Goal: Task Accomplishment & Management: Complete application form

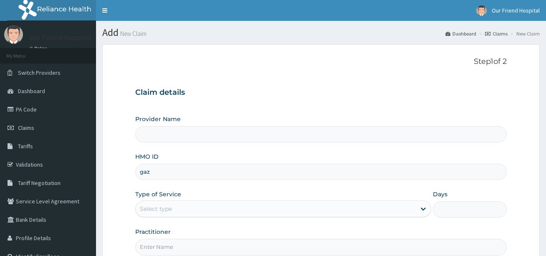
type input "GAZ/10008/A"
type input "Our Friend Hospital"
click at [238, 209] on div "Select type" at bounding box center [276, 208] width 280 height 13
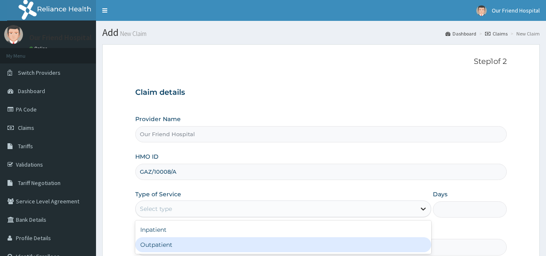
click at [421, 209] on icon at bounding box center [423, 208] width 8 height 8
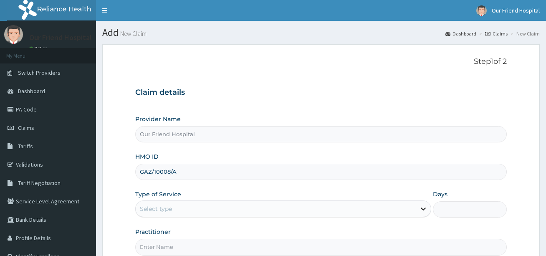
click at [421, 209] on icon at bounding box center [423, 208] width 8 height 8
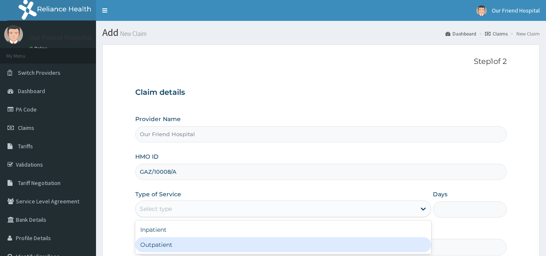
click at [377, 243] on div "Outpatient" at bounding box center [282, 244] width 295 height 15
type input "1"
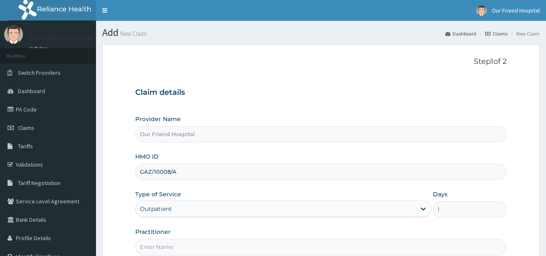
click at [541, 246] on section "Step 1 of 2 Claim details Provider Name Our Friend Hospital HMO ID GAZ/10008/A …" at bounding box center [321, 179] width 450 height 283
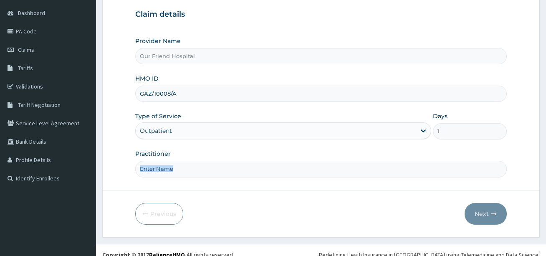
scroll to position [87, 0]
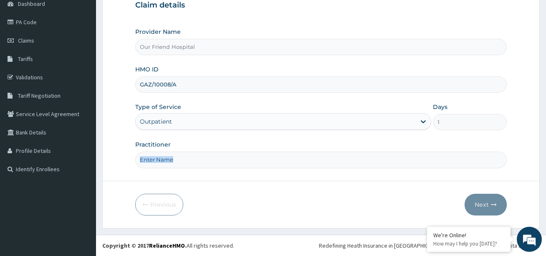
click at [194, 163] on input "Practitioner" at bounding box center [320, 159] width 371 height 16
type input "DOCTOR [PERSON_NAME]"
click at [483, 202] on button "Next" at bounding box center [485, 205] width 42 height 22
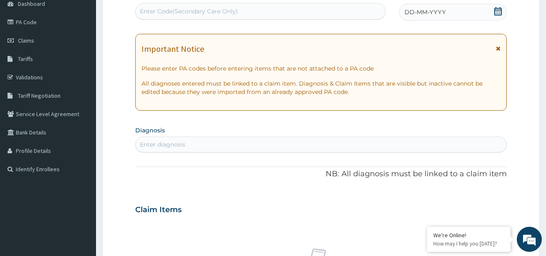
click at [541, 31] on section "Step 2 of 2 PA Code / Prescription Code Enter Code(Secondary Care Only) Encount…" at bounding box center [321, 221] width 450 height 540
click at [540, 31] on section "Step 2 of 2 PA Code / Prescription Code Enter Code(Secondary Care Only) Encount…" at bounding box center [321, 221] width 450 height 540
click at [540, 8] on section "Step 2 of 2 PA Code / Prescription Code Enter Code(Secondary Care Only) Encount…" at bounding box center [321, 221] width 450 height 540
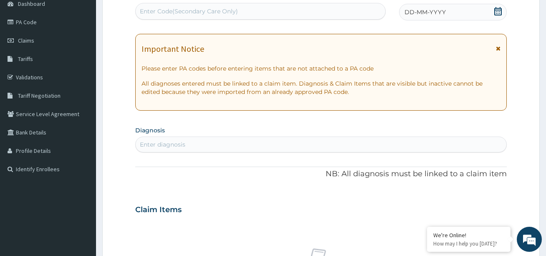
click at [540, 8] on section "Step 2 of 2 PA Code / Prescription Code Enter Code(Secondary Care Only) Encount…" at bounding box center [321, 221] width 450 height 540
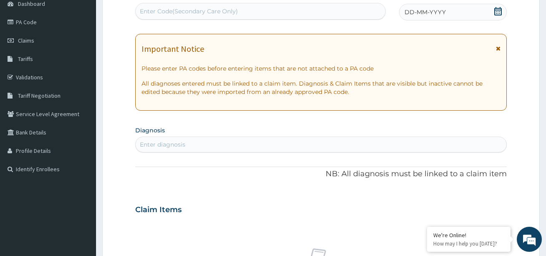
click at [542, 7] on section "Step 2 of 2 PA Code / Prescription Code Enter Code(Secondary Care Only) Encount…" at bounding box center [321, 221] width 450 height 540
click at [541, 7] on section "Step 2 of 2 PA Code / Prescription Code Enter Code(Secondary Care Only) Encount…" at bounding box center [321, 221] width 450 height 540
click at [541, 5] on section "Step 2 of 2 PA Code / Prescription Code Enter Code(Secondary Care Only) Encount…" at bounding box center [321, 221] width 450 height 540
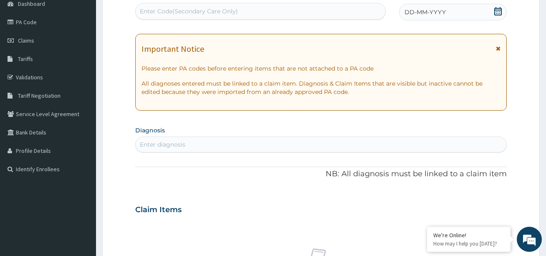
click at [541, 5] on section "Step 2 of 2 PA Code / Prescription Code Enter Code(Secondary Care Only) Encount…" at bounding box center [321, 221] width 450 height 540
click at [542, 13] on section "Step 2 of 2 PA Code / Prescription Code Enter Code(Secondary Care Only) Encount…" at bounding box center [321, 221] width 450 height 540
click at [408, 18] on div "DD-MM-YYYY" at bounding box center [452, 12] width 107 height 17
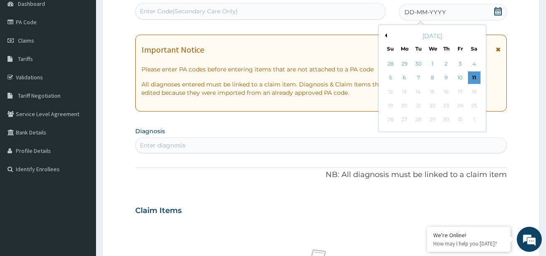
click at [413, 11] on span "DD-MM-YYYY" at bounding box center [424, 12] width 41 height 8
click at [417, 64] on div "30" at bounding box center [418, 64] width 13 height 13
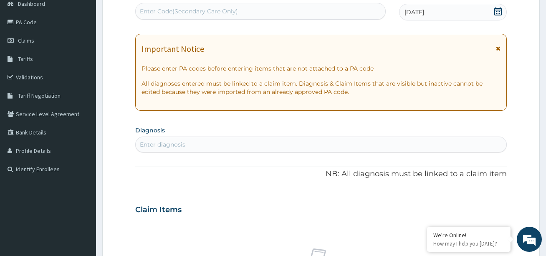
click at [217, 142] on div "Enter diagnosis" at bounding box center [321, 144] width 370 height 13
click at [540, 139] on section "Step 2 of 2 PA Code / Prescription Code Enter Code(Secondary Care Only) Encount…" at bounding box center [321, 221] width 450 height 540
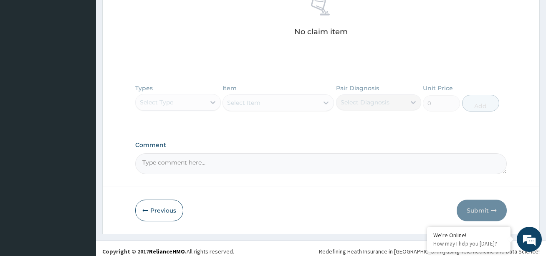
scroll to position [343, 0]
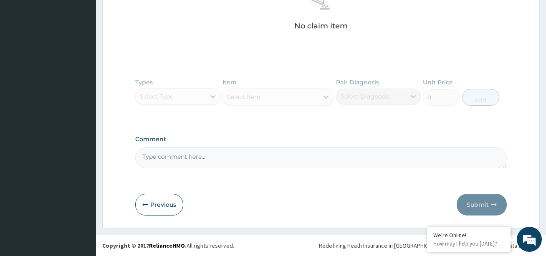
click at [211, 95] on div "Types Select Type Item Select Item Pair Diagnosis Select Diagnosis Unit Price 0…" at bounding box center [320, 98] width 371 height 48
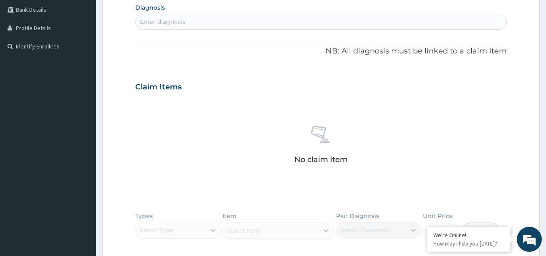
scroll to position [193, 0]
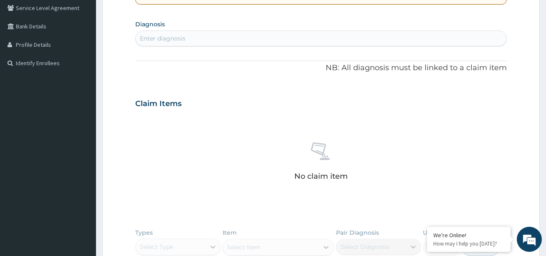
click at [344, 40] on div "Enter diagnosis" at bounding box center [321, 38] width 370 height 13
type input "c"
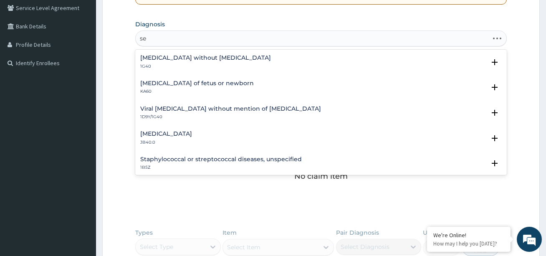
type input "s"
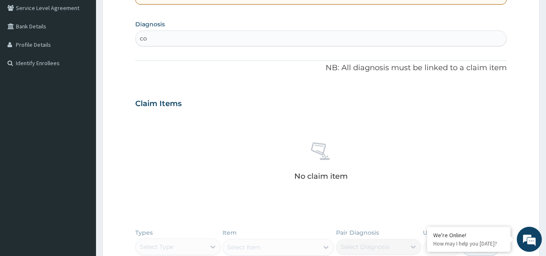
type input "c"
type input "r"
type input "R"
type input "C"
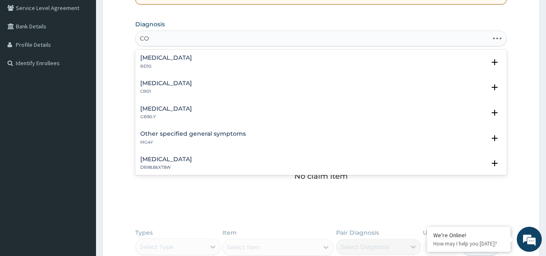
type input "C"
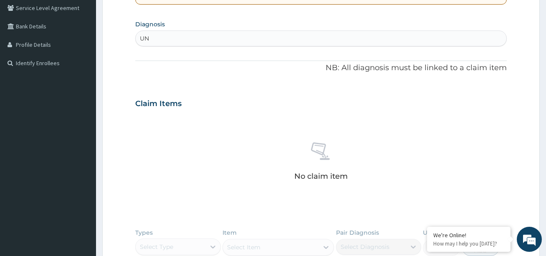
type input "U"
type input "CONGESTION"
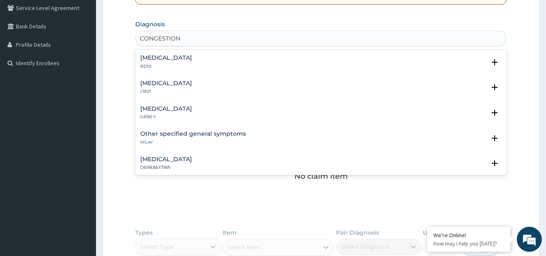
click at [203, 135] on h4 "Other specified general symptoms" at bounding box center [193, 134] width 106 height 6
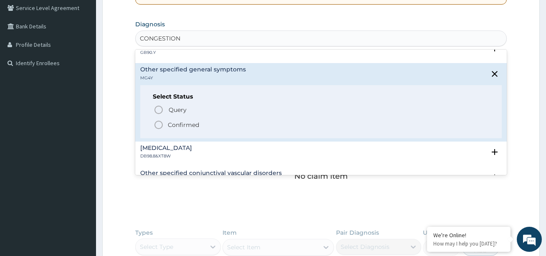
scroll to position [90, 0]
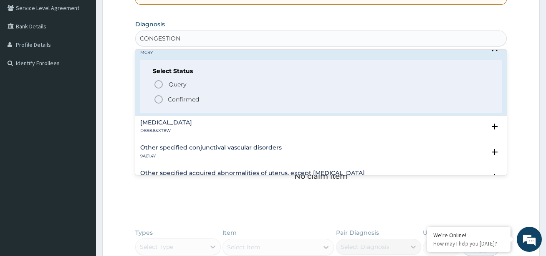
click at [159, 99] on icon "status option filled" at bounding box center [159, 99] width 10 height 10
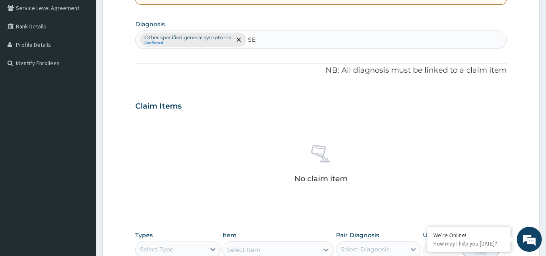
type input "S"
click at [263, 76] on div "PA Code / Prescription Code Enter Code(Secondary Care Only) Encounter Date [DAT…" at bounding box center [320, 104] width 371 height 434
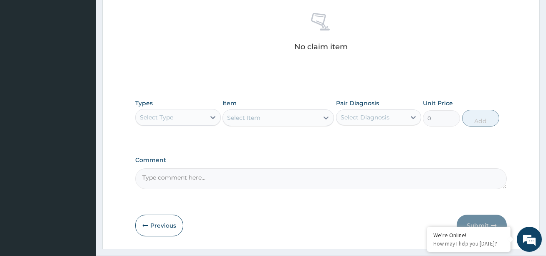
scroll to position [327, 0]
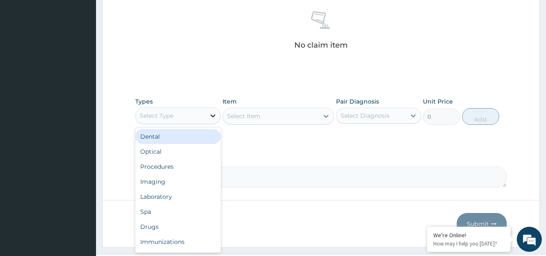
click at [213, 115] on icon at bounding box center [213, 115] width 8 height 8
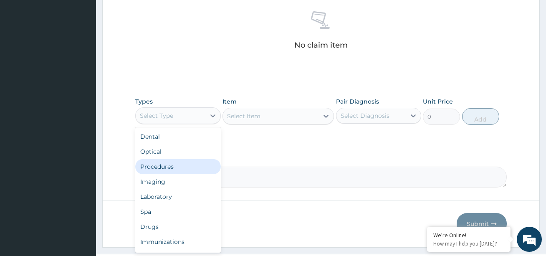
click at [169, 171] on div "Procedures" at bounding box center [177, 166] width 85 height 15
click at [211, 120] on div at bounding box center [212, 115] width 15 height 15
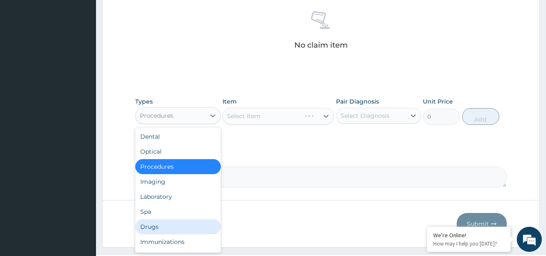
click at [151, 229] on div "Drugs" at bounding box center [177, 226] width 85 height 15
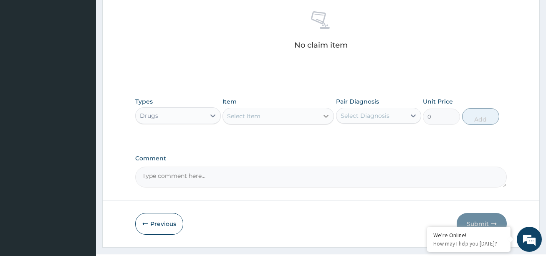
click at [326, 117] on icon at bounding box center [325, 116] width 5 height 3
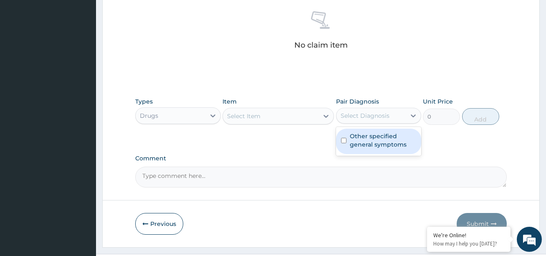
click at [398, 116] on div "Select Diagnosis" at bounding box center [370, 115] width 69 height 13
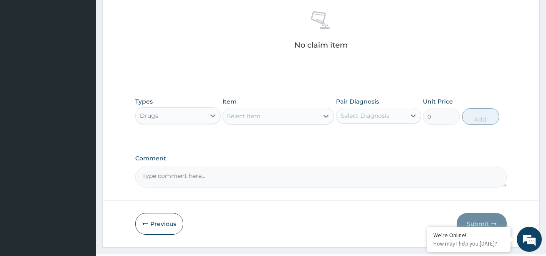
click at [398, 116] on div "Select Diagnosis" at bounding box center [370, 115] width 69 height 13
click at [421, 115] on div at bounding box center [413, 115] width 15 height 15
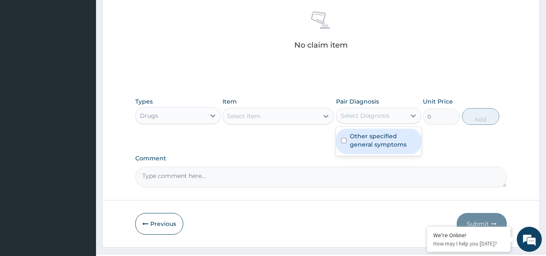
click at [376, 132] on label "Other specified general symptoms" at bounding box center [383, 140] width 66 height 17
checkbox input "true"
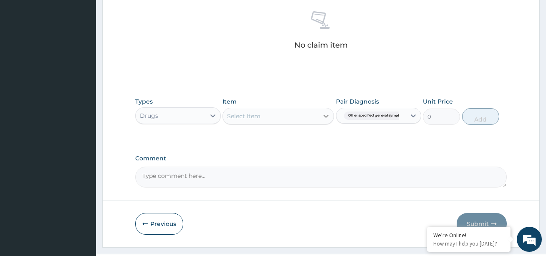
click at [326, 115] on icon at bounding box center [326, 116] width 8 height 8
type input "C"
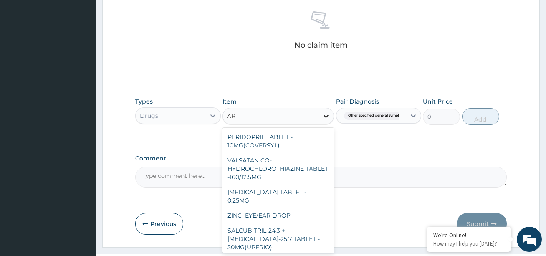
type input "A"
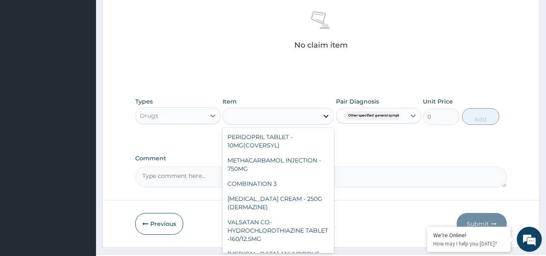
type input "C"
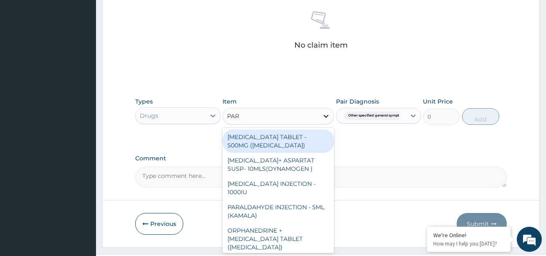
type input "PARA"
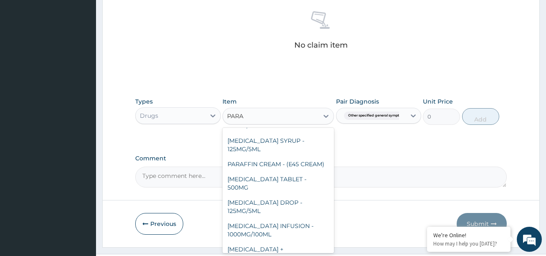
scroll to position [119, 0]
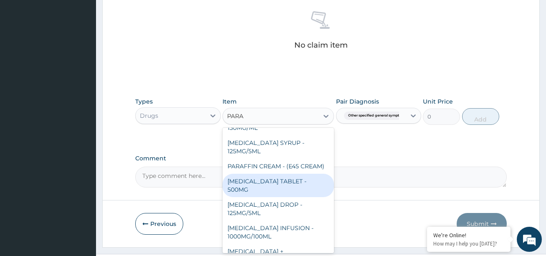
click at [278, 197] on div "[MEDICAL_DATA] TABLET - 500MG" at bounding box center [277, 185] width 111 height 23
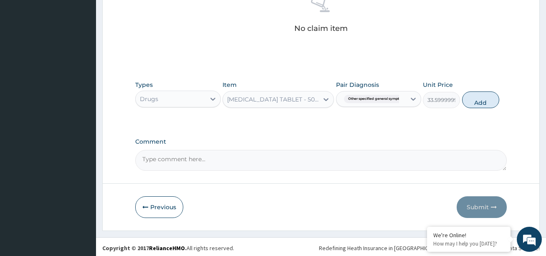
scroll to position [346, 0]
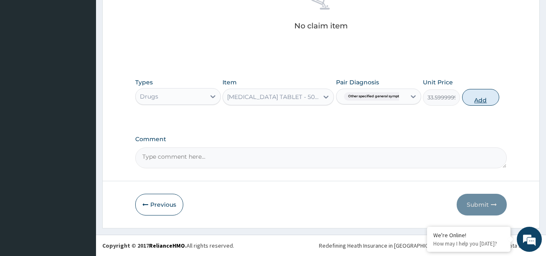
click at [482, 100] on button "Add" at bounding box center [480, 97] width 37 height 17
type input "0"
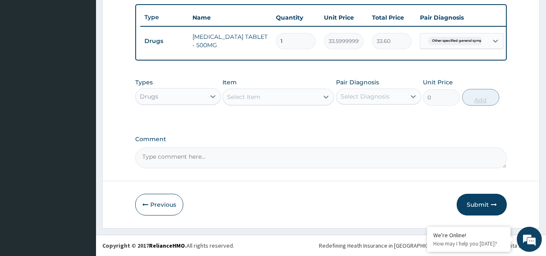
scroll to position [313, 0]
type input "18"
type input "604.80"
type input "19"
type input "638.40"
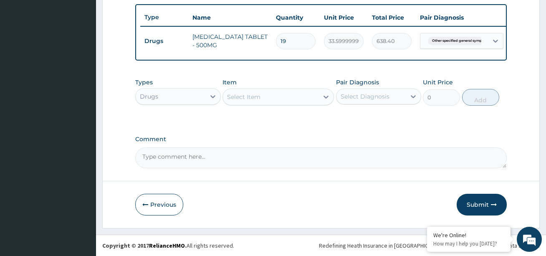
type input "20"
type input "672.00"
type input "21"
type input "705.60"
type input "22"
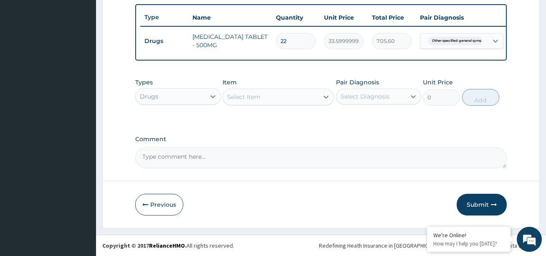
type input "739.20"
type input "23"
type input "772.80"
type input "2"
type input "67.20"
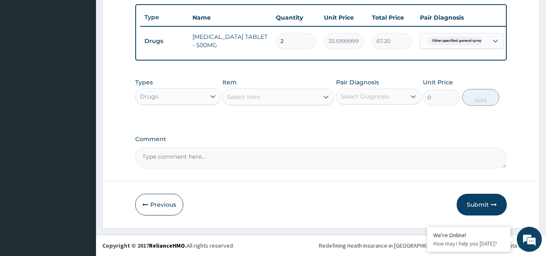
type input "0.00"
type input "1"
type input "33.60"
type input "18"
type input "604.80"
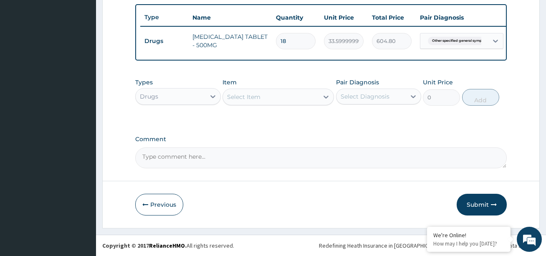
type input "18"
click at [459, 138] on label "Comment" at bounding box center [320, 139] width 371 height 7
click at [459, 147] on textarea "Comment" at bounding box center [320, 157] width 371 height 21
click at [324, 98] on icon at bounding box center [326, 97] width 8 height 8
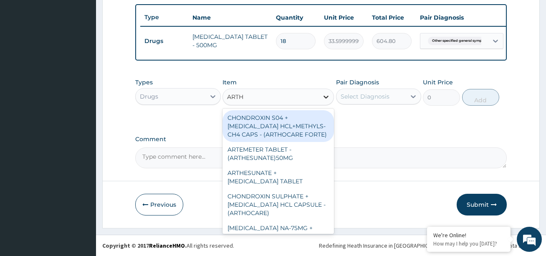
type input "ARTHE"
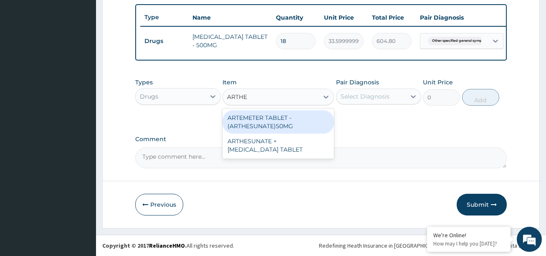
click at [302, 126] on div "ARTEMETER TABLET - (ARTHESUNATE)50MG" at bounding box center [277, 121] width 111 height 23
type input "103.6"
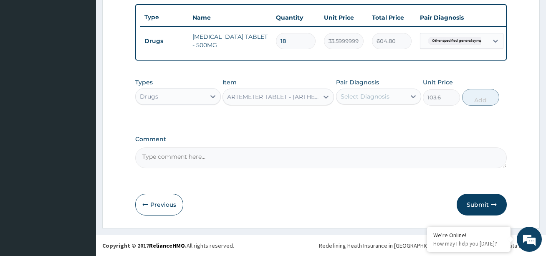
click at [302, 101] on div "ARTEMETER TABLET - (ARTHESUNATE)50MG" at bounding box center [273, 97] width 92 height 8
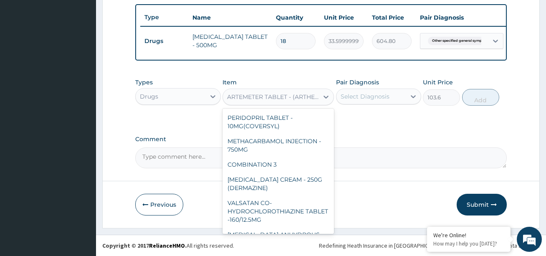
scroll to position [4032, 0]
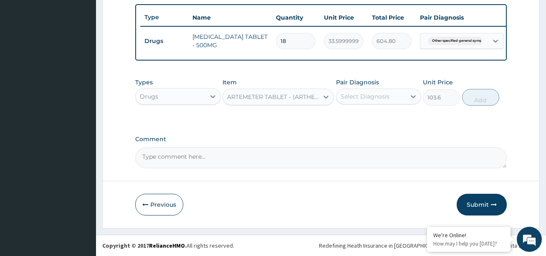
click at [302, 100] on div "ARTEMETER TABLET - (ARTHESUNATE)50MG" at bounding box center [273, 97] width 92 height 8
click at [380, 96] on div "Select Diagnosis" at bounding box center [364, 96] width 49 height 8
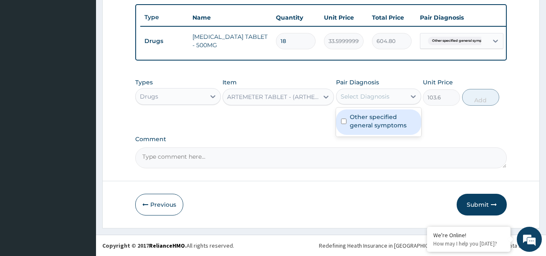
click at [367, 114] on label "Other specified general symptoms" at bounding box center [383, 121] width 66 height 17
checkbox input "true"
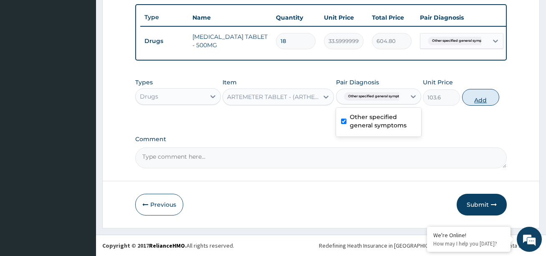
click at [470, 99] on button "Add" at bounding box center [480, 97] width 37 height 17
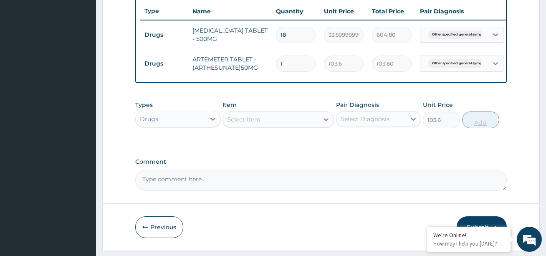
type input "0"
click at [285, 63] on input "1" at bounding box center [296, 63] width 40 height 16
type input "0.00"
type input "2"
type input "207.20"
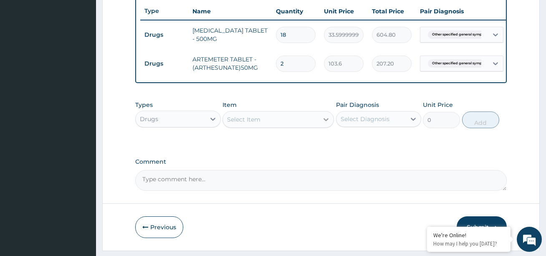
type input "2"
click at [323, 124] on icon at bounding box center [326, 119] width 8 height 8
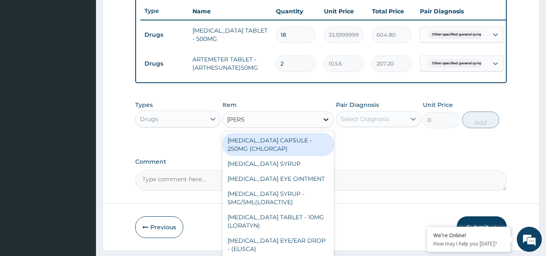
type input "LORAT"
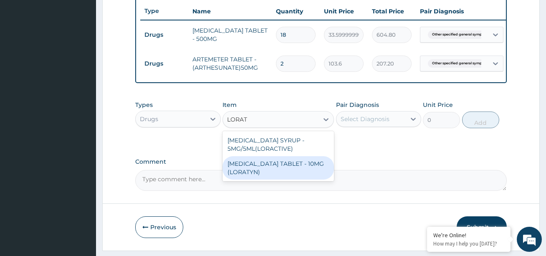
click at [282, 173] on div "[MEDICAL_DATA] TABLET - 10MG (LORATYN)" at bounding box center [277, 167] width 111 height 23
type input "98"
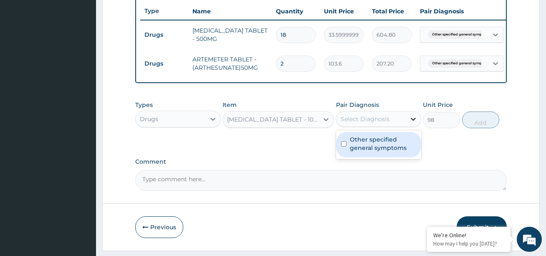
click at [411, 123] on icon at bounding box center [413, 119] width 8 height 8
click at [391, 152] on label "Other specified general symptoms" at bounding box center [383, 143] width 66 height 17
checkbox input "true"
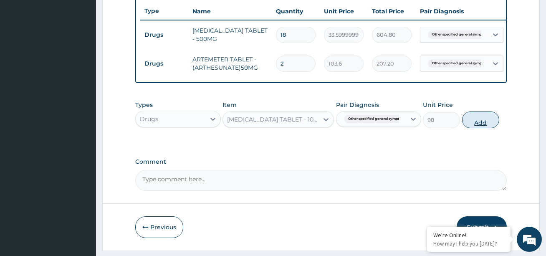
click at [482, 127] on button "Add" at bounding box center [480, 119] width 37 height 17
type input "0"
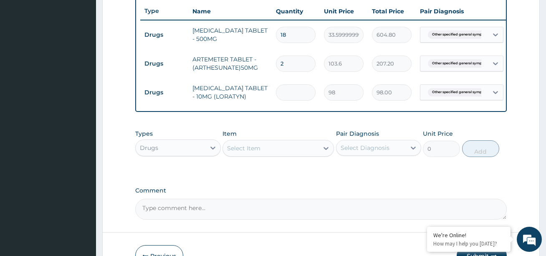
type input "0.00"
type input "7"
type input "686.00"
type input "7"
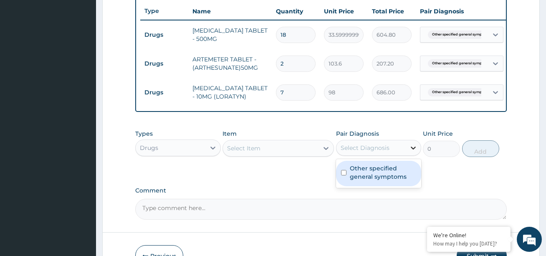
click at [413, 152] on icon at bounding box center [413, 148] width 8 height 8
click at [389, 179] on label "Other specified general symptoms" at bounding box center [383, 172] width 66 height 17
checkbox input "true"
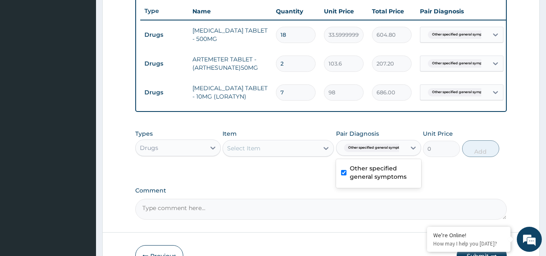
click at [290, 149] on div "Select Item" at bounding box center [271, 147] width 96 height 13
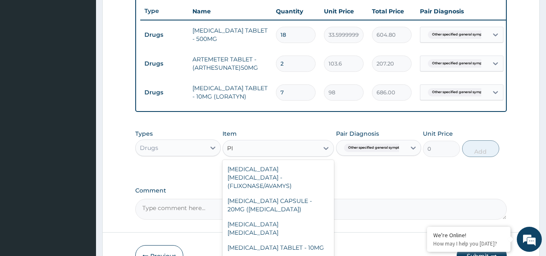
type input "P"
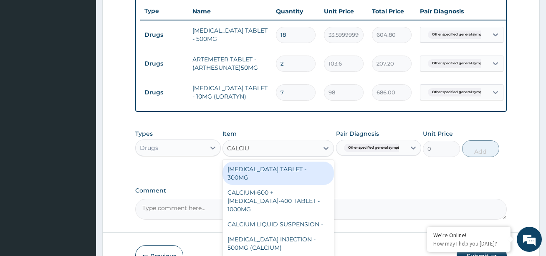
type input "CALCIUM"
click at [287, 181] on div "[MEDICAL_DATA] TABLET - 300MG" at bounding box center [277, 172] width 111 height 23
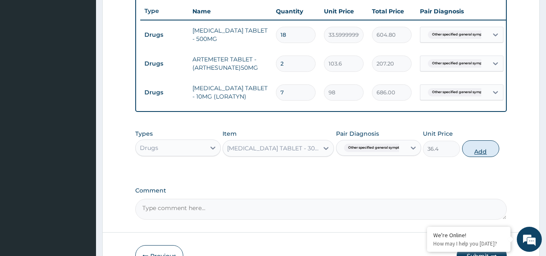
click at [485, 157] on button "Add" at bounding box center [480, 148] width 37 height 17
type input "0"
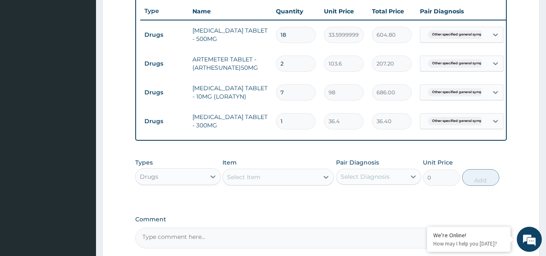
type input "10"
type input "364.00"
type input "10"
click at [325, 179] on icon at bounding box center [325, 177] width 5 height 3
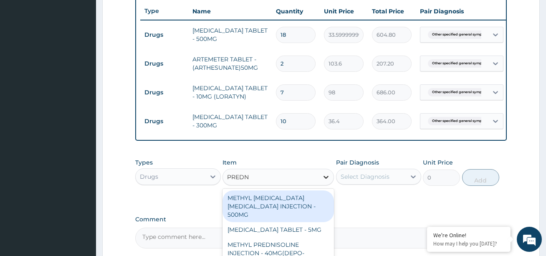
type input "PREDNI"
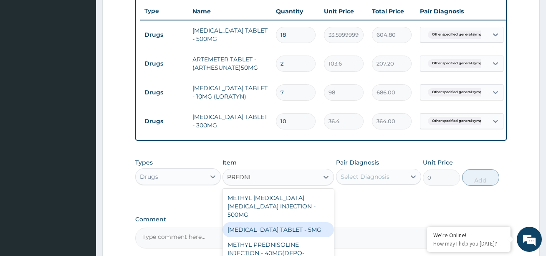
click at [284, 235] on div "[MEDICAL_DATA] TABLET - 5MG" at bounding box center [277, 229] width 111 height 15
type input "42"
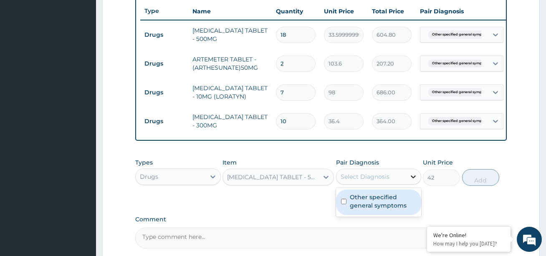
click at [409, 181] on icon at bounding box center [413, 176] width 8 height 8
click at [397, 204] on label "Other specified general symptoms" at bounding box center [383, 201] width 66 height 17
checkbox input "true"
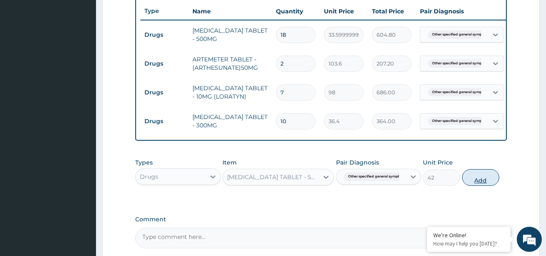
click at [486, 184] on button "Add" at bounding box center [480, 177] width 37 height 17
type input "0"
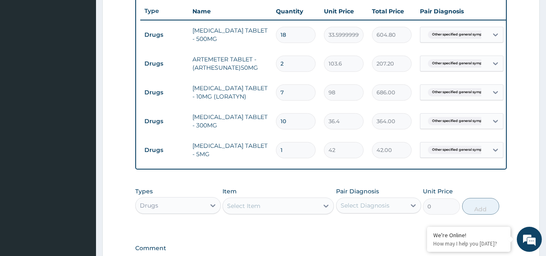
click at [285, 151] on input "1" at bounding box center [296, 150] width 40 height 16
type input "15"
type input "630.00"
type input "15"
click at [210, 209] on icon at bounding box center [213, 205] width 8 height 8
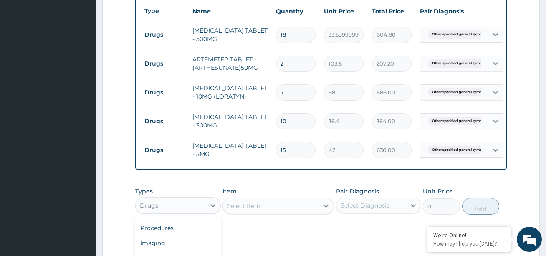
scroll to position [0, 0]
click at [514, 196] on form "Step 2 of 2 PA Code / Prescription Code Enter Code(Secondary Care Only) Encount…" at bounding box center [320, 34] width 437 height 605
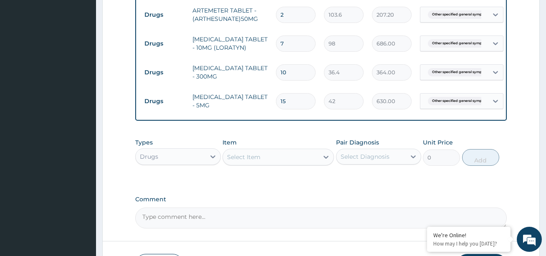
scroll to position [363, 0]
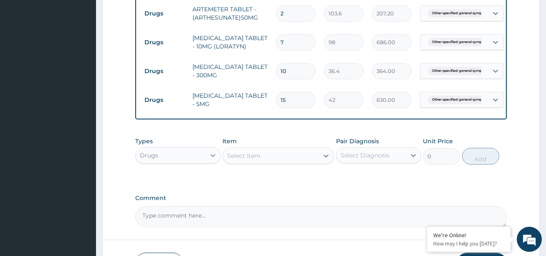
click at [214, 157] on icon at bounding box center [212, 155] width 5 height 3
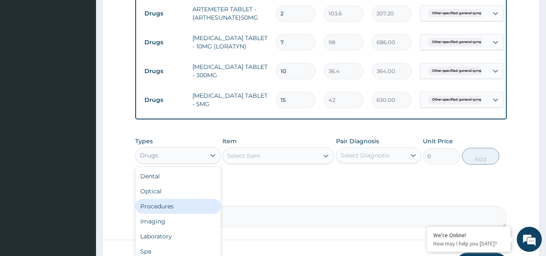
click at [168, 212] on div "Procedures" at bounding box center [177, 206] width 85 height 15
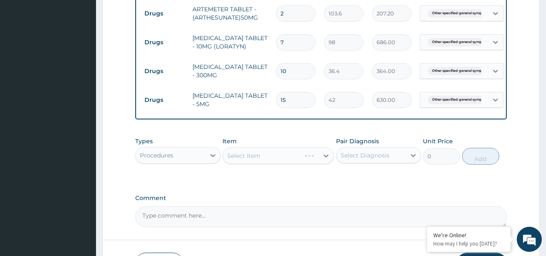
click at [323, 159] on div "Select Item" at bounding box center [277, 155] width 111 height 17
click at [302, 160] on div "Select Item" at bounding box center [277, 155] width 111 height 17
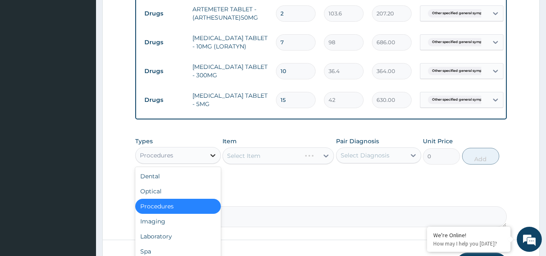
click at [213, 159] on icon at bounding box center [213, 155] width 8 height 8
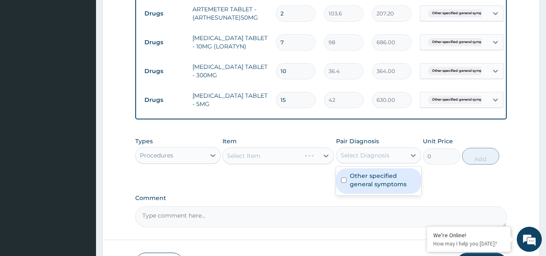
click at [377, 159] on div "Select Diagnosis" at bounding box center [364, 155] width 49 height 8
click at [368, 182] on label "Other specified general symptoms" at bounding box center [383, 179] width 66 height 17
checkbox input "true"
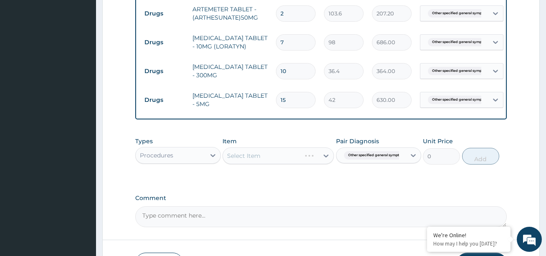
click at [318, 160] on div "Select Item" at bounding box center [277, 155] width 111 height 17
click at [303, 162] on div "Select Item" at bounding box center [271, 155] width 96 height 13
type input "PIRI"
click at [214, 159] on icon at bounding box center [213, 155] width 8 height 8
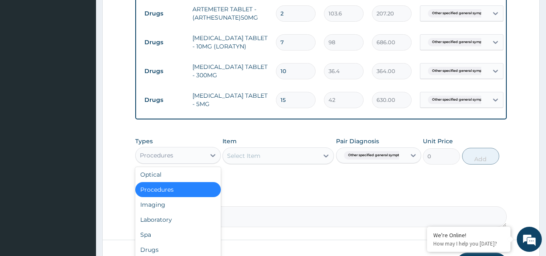
scroll to position [28, 0]
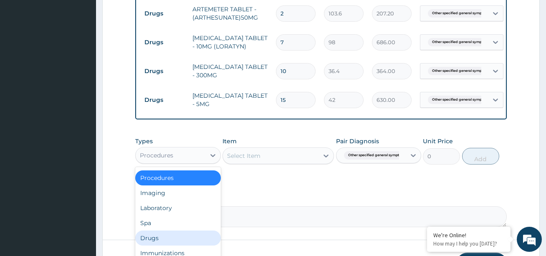
click at [151, 244] on div "Drugs" at bounding box center [177, 237] width 85 height 15
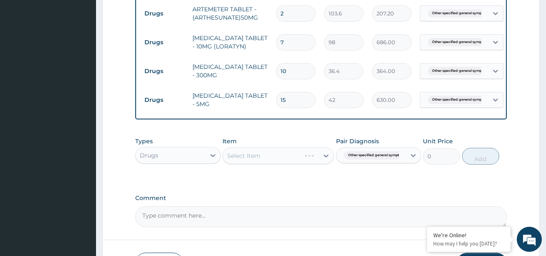
click at [263, 161] on div "Select Item" at bounding box center [277, 155] width 111 height 17
click at [248, 164] on div "Select Item" at bounding box center [277, 155] width 111 height 17
click at [285, 164] on div "Select Item" at bounding box center [277, 155] width 111 height 17
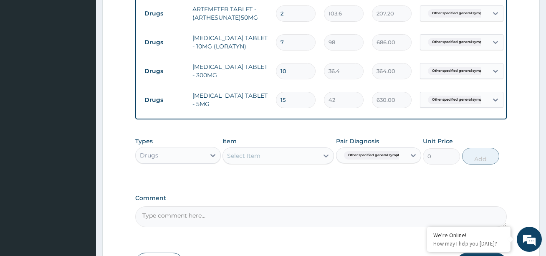
click at [301, 161] on div "Select Item" at bounding box center [271, 155] width 96 height 13
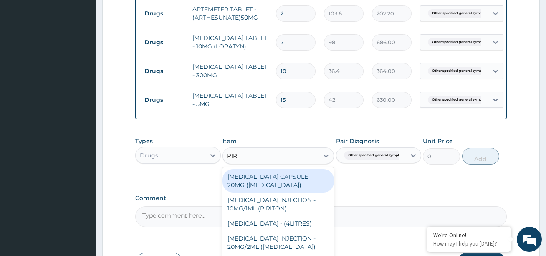
type input "PIRI"
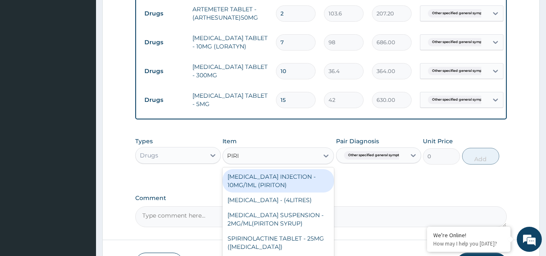
click at [286, 192] on div "[MEDICAL_DATA] INJECTION - 10MG/1ML (PIRITON)" at bounding box center [277, 180] width 111 height 23
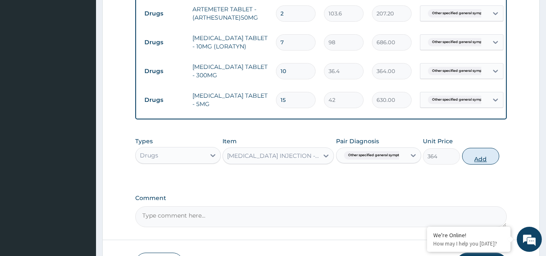
click at [471, 159] on button "Add" at bounding box center [480, 156] width 37 height 17
type input "0"
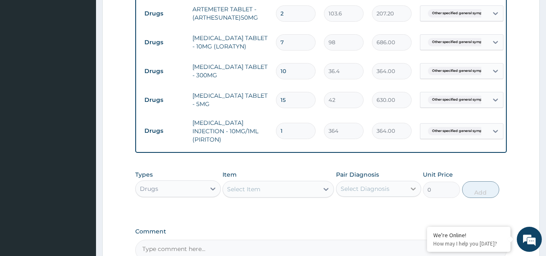
click at [408, 194] on div at bounding box center [413, 188] width 15 height 15
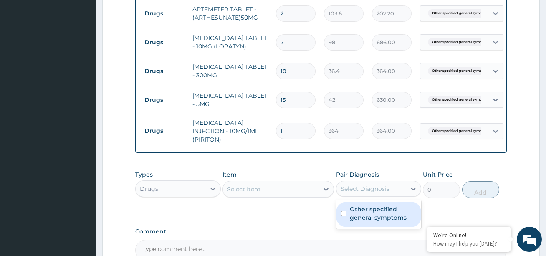
click at [380, 216] on label "Other specified general symptoms" at bounding box center [383, 213] width 66 height 17
checkbox input "true"
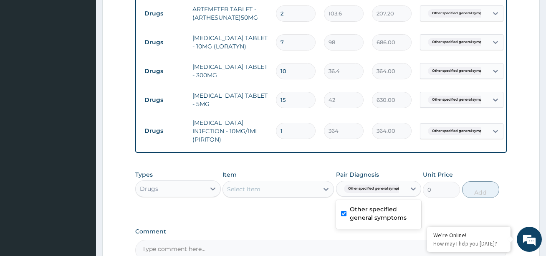
click at [282, 196] on div "Select Item" at bounding box center [271, 188] width 96 height 13
type input "G"
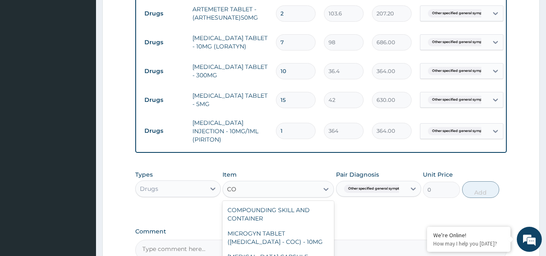
type input "C"
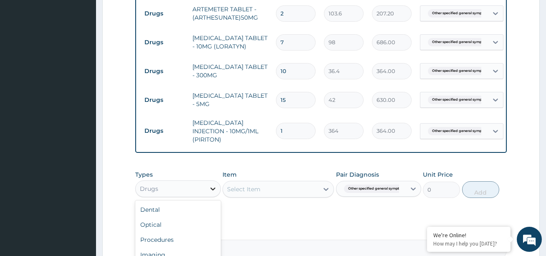
click at [214, 193] on icon at bounding box center [213, 188] width 8 height 8
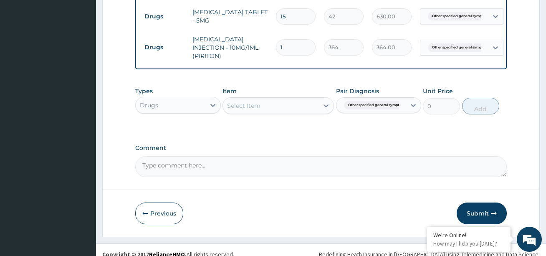
scroll to position [461, 0]
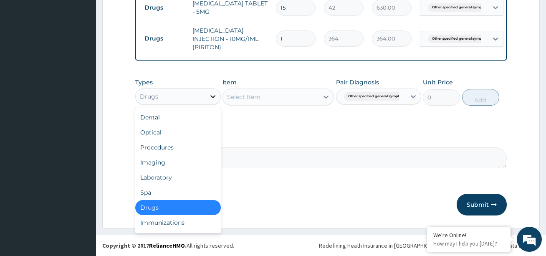
click at [209, 96] on icon at bounding box center [213, 96] width 8 height 8
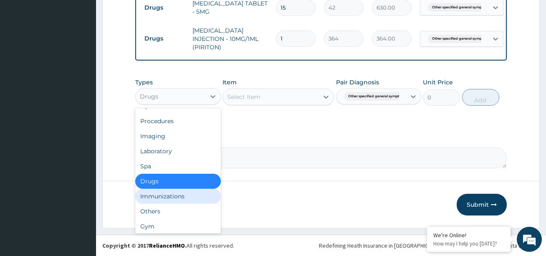
scroll to position [28, 0]
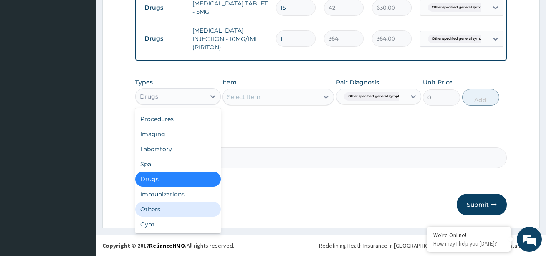
click at [167, 210] on div "Others" at bounding box center [177, 209] width 85 height 15
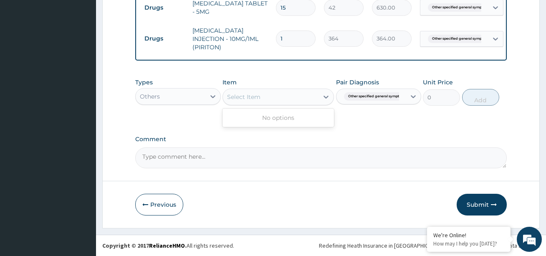
click at [280, 98] on div "Select Item" at bounding box center [271, 96] width 96 height 13
type input "G"
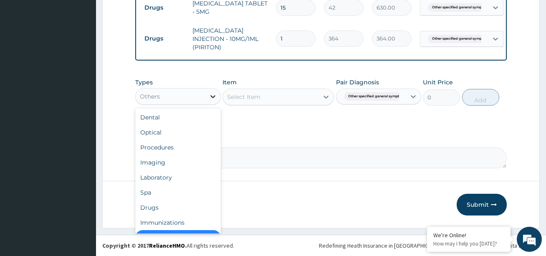
click at [211, 96] on icon at bounding box center [212, 96] width 5 height 3
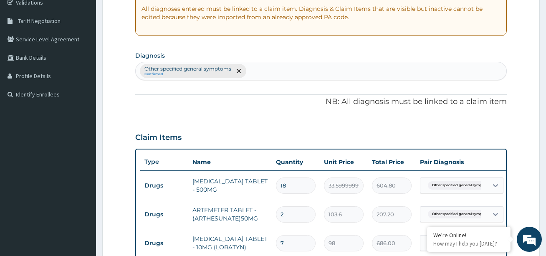
scroll to position [161, 0]
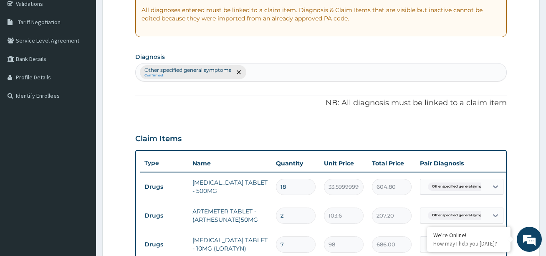
click at [254, 71] on div "Other specified general symptoms Confirmed" at bounding box center [321, 72] width 370 height 18
type input "G"
type input "CONSU"
click at [272, 71] on div "Other specified general symptoms Confirmed" at bounding box center [321, 72] width 370 height 18
type input "G"
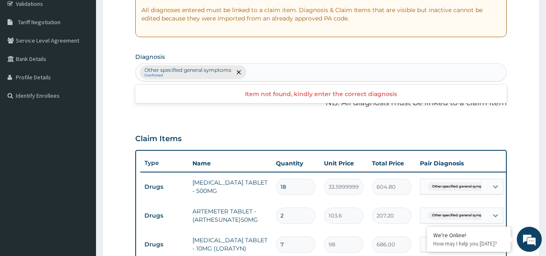
click at [474, 129] on div "Claim Items" at bounding box center [320, 137] width 371 height 22
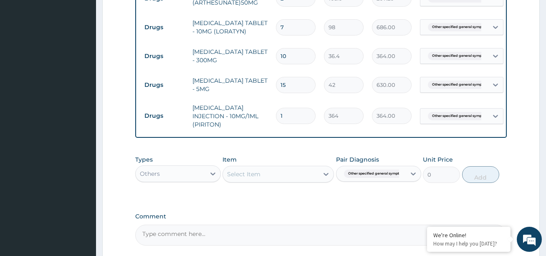
scroll to position [394, 0]
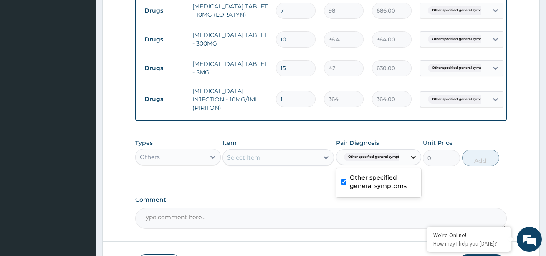
click at [413, 161] on icon at bounding box center [413, 157] width 8 height 8
click at [412, 161] on icon at bounding box center [413, 157] width 8 height 8
click at [212, 159] on icon at bounding box center [212, 157] width 5 height 3
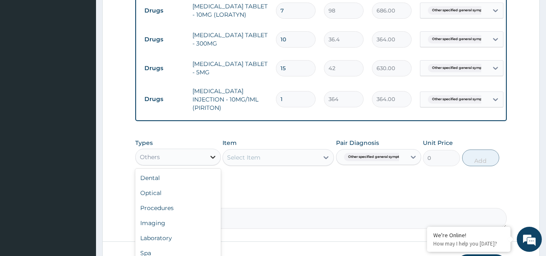
scroll to position [17, 0]
click at [238, 183] on div "Types option Others, selected. option Others selected, 9 of 10. 10 results avai…" at bounding box center [320, 158] width 371 height 48
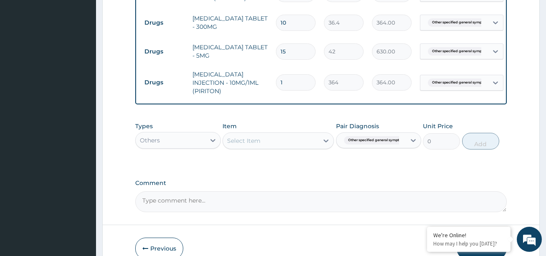
scroll to position [428, 0]
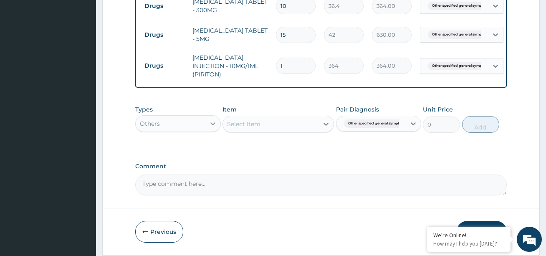
click at [212, 125] on icon at bounding box center [212, 123] width 5 height 3
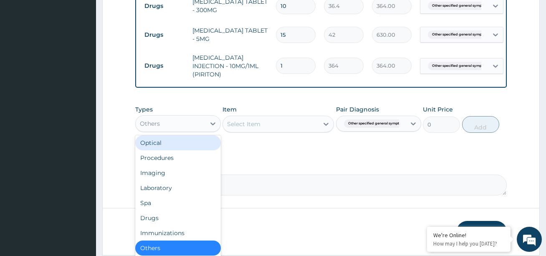
scroll to position [0, 0]
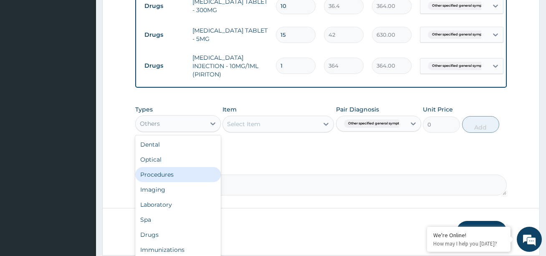
click at [183, 182] on div "Procedures" at bounding box center [177, 174] width 85 height 15
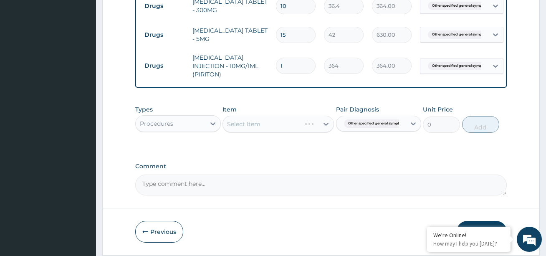
click at [243, 130] on div "Select Item" at bounding box center [277, 124] width 111 height 17
click at [244, 128] on div "Select Item" at bounding box center [243, 124] width 33 height 8
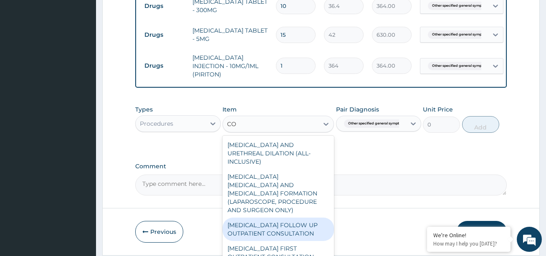
type input "C"
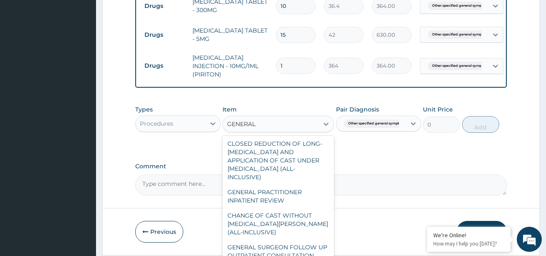
scroll to position [217, 0]
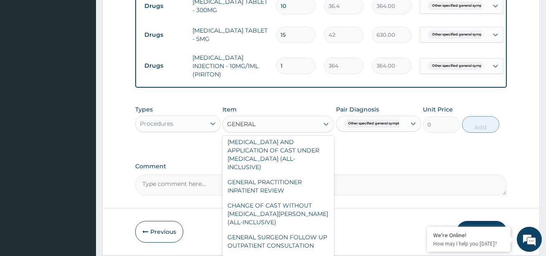
type input "GENERAL"
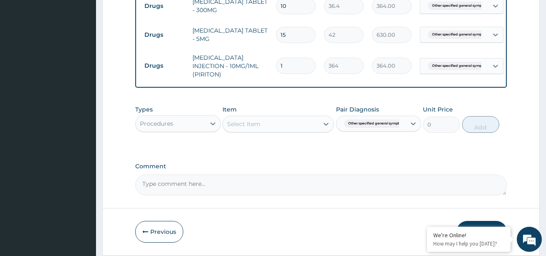
drag, startPoint x: 338, startPoint y: 188, endPoint x: 339, endPoint y: 184, distance: 4.3
click at [339, 184] on textarea "Comment" at bounding box center [320, 184] width 371 height 21
click at [212, 128] on icon at bounding box center [213, 123] width 8 height 8
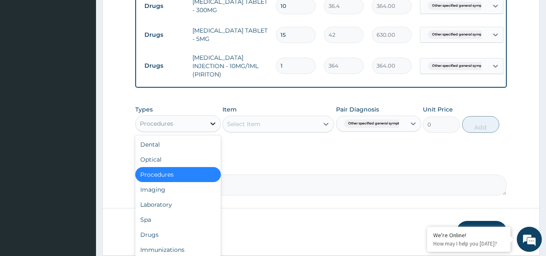
click at [212, 128] on icon at bounding box center [213, 123] width 8 height 8
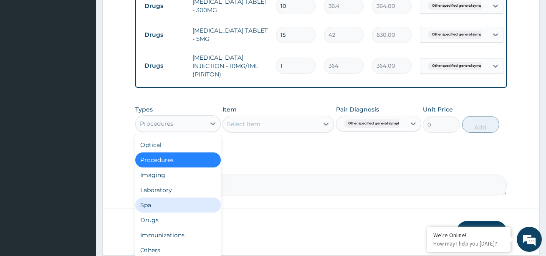
scroll to position [28, 0]
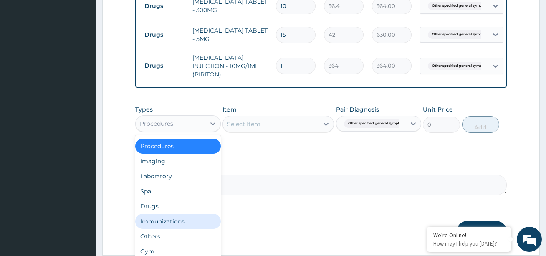
click at [191, 225] on div "Immunizations" at bounding box center [177, 221] width 85 height 15
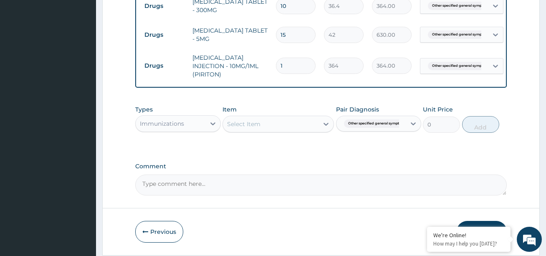
click at [288, 128] on div "Select Item" at bounding box center [271, 123] width 96 height 13
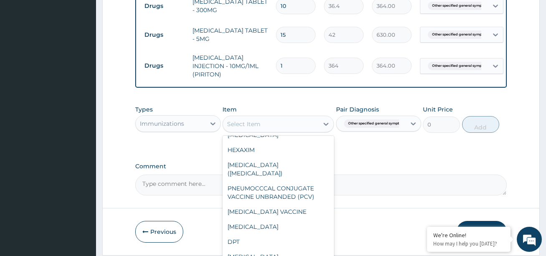
scroll to position [299, 0]
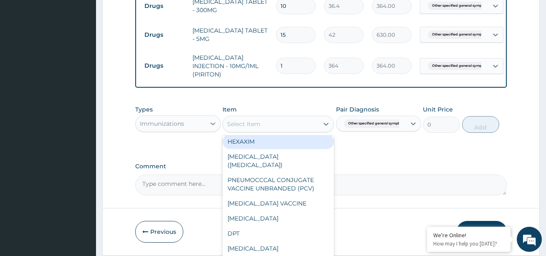
click at [211, 128] on icon at bounding box center [213, 123] width 8 height 8
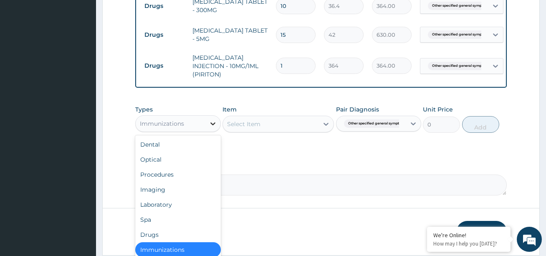
scroll to position [2, 0]
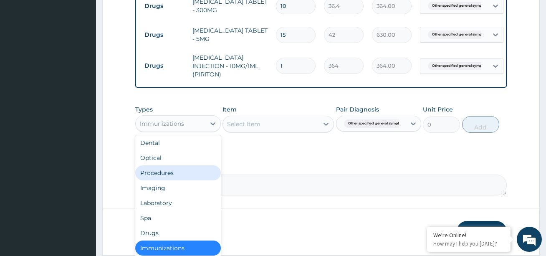
click at [161, 180] on div "Procedures" at bounding box center [177, 172] width 85 height 15
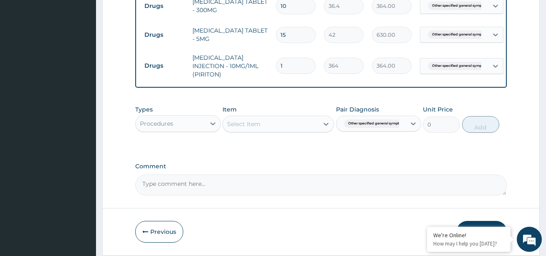
click at [261, 128] on div "Select Item" at bounding box center [271, 123] width 96 height 13
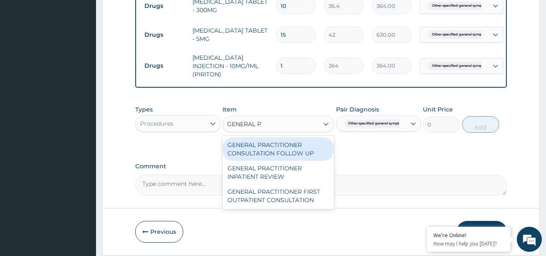
scroll to position [0, 0]
type input "GENERAL PR"
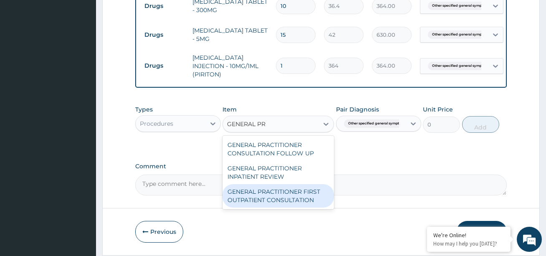
click at [282, 206] on div "GENERAL PRACTITIONER FIRST OUTPATIENT CONSULTATION" at bounding box center [277, 195] width 111 height 23
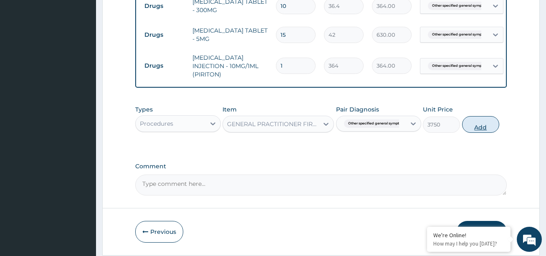
click at [476, 133] on button "Add" at bounding box center [480, 124] width 37 height 17
type input "0"
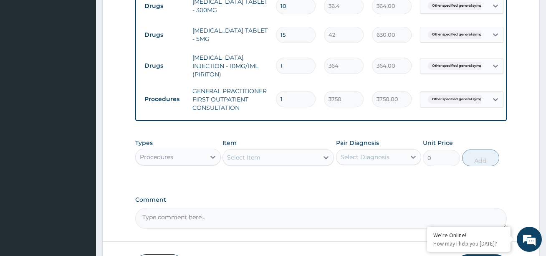
type input "2"
type input "7500.00"
type input "3"
type input "11250.00"
click at [468, 214] on textarea "Comment" at bounding box center [320, 218] width 371 height 21
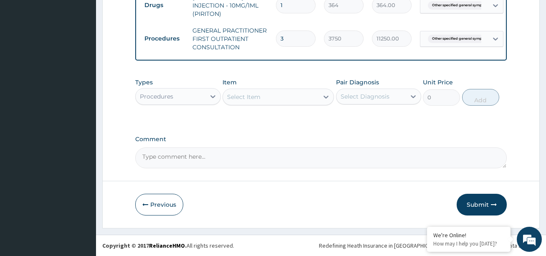
scroll to position [494, 0]
click at [481, 204] on button "Submit" at bounding box center [481, 205] width 50 height 22
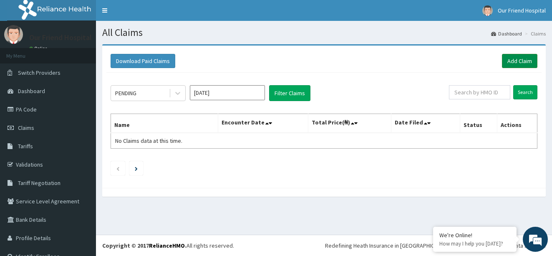
click at [507, 62] on link "Add Claim" at bounding box center [519, 61] width 35 height 14
click at [510, 58] on link "Add Claim" at bounding box center [519, 61] width 35 height 14
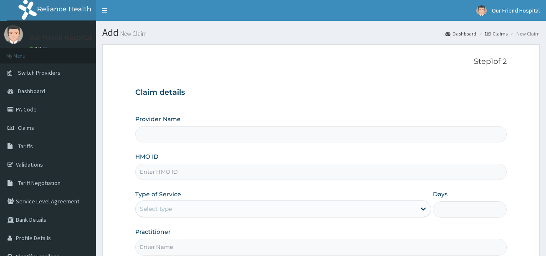
click at [510, 58] on form "Step 1 of 2 Claim details Provider Name HMO ID Type of Service Select type Days…" at bounding box center [320, 179] width 437 height 271
drag, startPoint x: 510, startPoint y: 58, endPoint x: 270, endPoint y: 81, distance: 241.9
click at [270, 81] on div "Claim details Provider Name HMO ID Type of Service Select type Days Practitioner" at bounding box center [320, 167] width 371 height 175
click at [237, 139] on input "Provider Name" at bounding box center [320, 134] width 371 height 16
click at [181, 171] on input "HMO ID" at bounding box center [320, 172] width 371 height 16
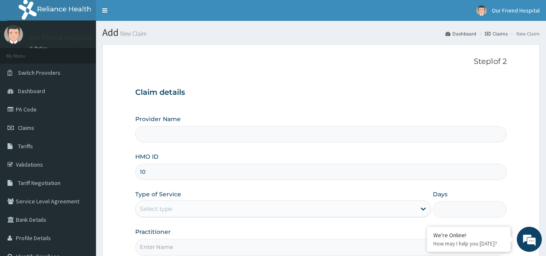
type input "1"
click at [167, 172] on input "HMO ID" at bounding box center [320, 172] width 371 height 16
click at [175, 171] on input "NKK/10104/A" at bounding box center [320, 172] width 371 height 16
type input "N"
click at [38, 91] on span "Dashboard" at bounding box center [31, 91] width 27 height 8
